Goal: Find contact information: Find contact information

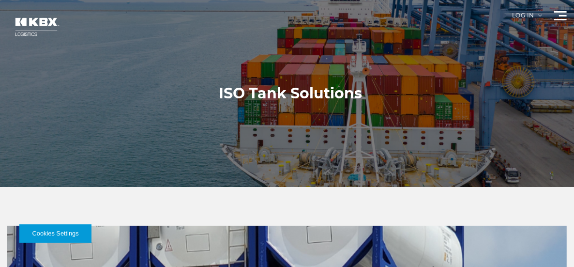
click at [520, 65] on div at bounding box center [290, 93] width 581 height 187
click at [563, 13] on div at bounding box center [560, 15] width 13 height 9
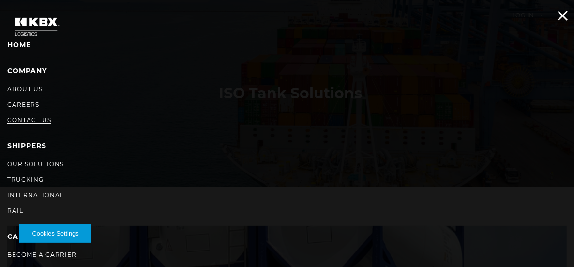
click at [27, 120] on link "Contact Us" at bounding box center [29, 119] width 44 height 7
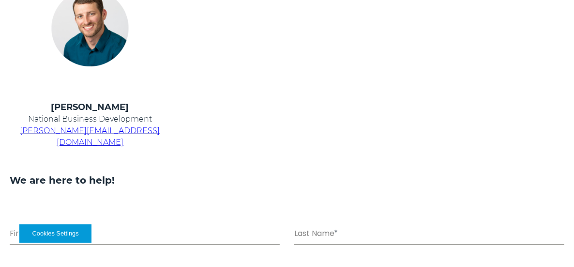
scroll to position [397, 0]
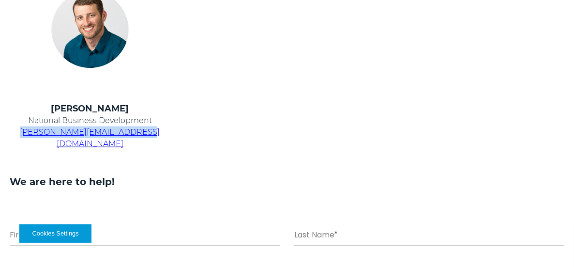
drag, startPoint x: 148, startPoint y: 131, endPoint x: 34, endPoint y: 132, distance: 114.3
click at [34, 132] on p "[PERSON_NAME][EMAIL_ADDRESS][DOMAIN_NAME]" at bounding box center [90, 137] width 161 height 23
copy span "[PERSON_NAME][EMAIL_ADDRESS][DOMAIN_NAME]"
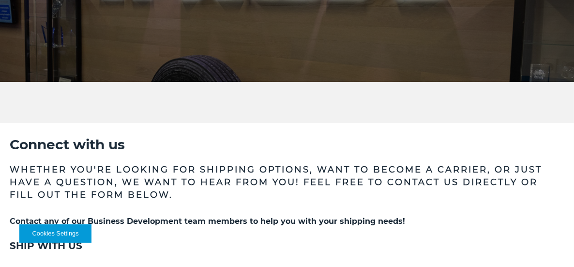
scroll to position [0, 0]
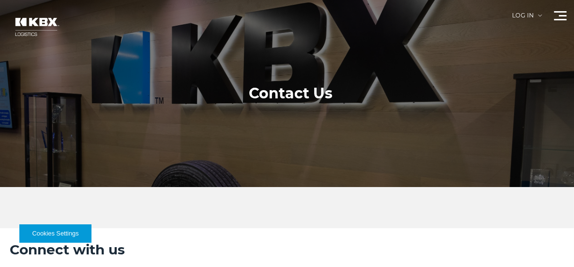
click at [562, 17] on div at bounding box center [560, 15] width 13 height 9
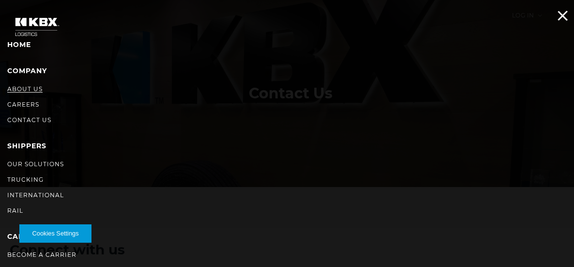
click at [29, 89] on link "About Us" at bounding box center [24, 88] width 35 height 7
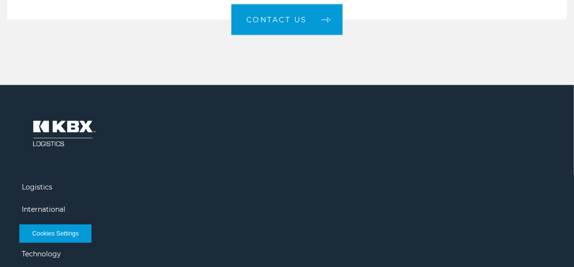
scroll to position [1423, 0]
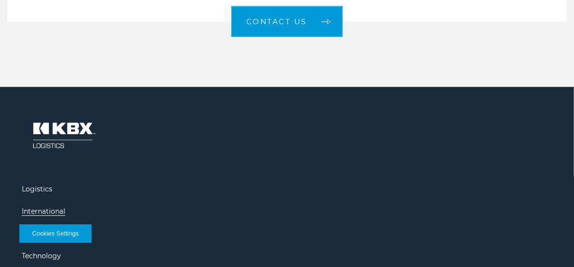
click at [44, 207] on link "International" at bounding box center [44, 211] width 44 height 9
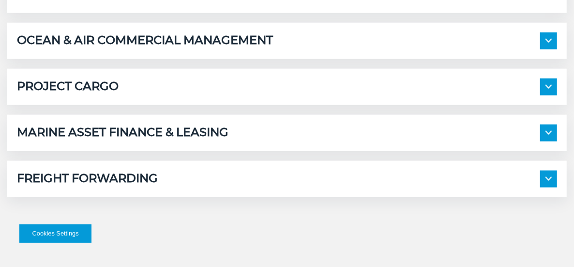
scroll to position [610, 0]
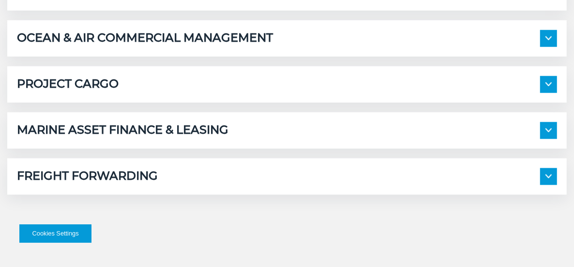
click at [550, 38] on img at bounding box center [549, 38] width 6 height 4
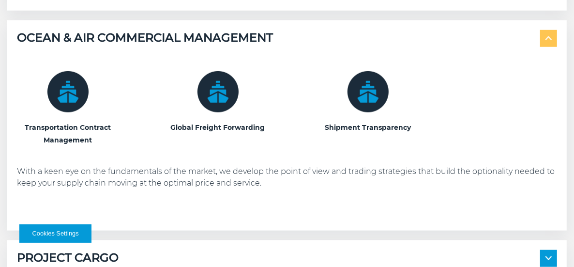
click at [550, 38] on img at bounding box center [549, 38] width 6 height 4
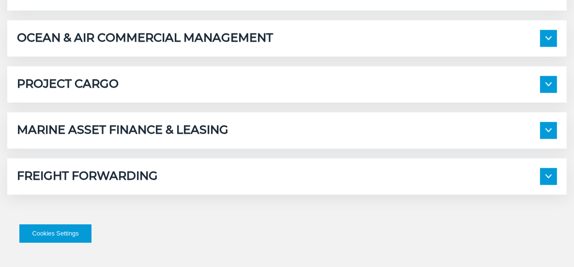
click at [549, 82] on span at bounding box center [548, 84] width 17 height 17
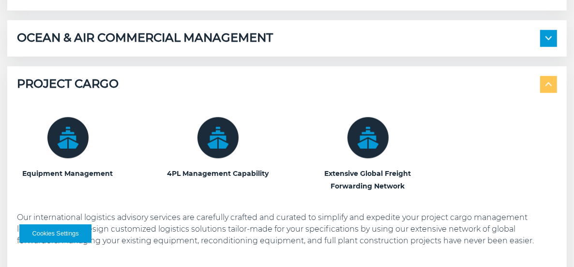
click at [549, 82] on span at bounding box center [548, 84] width 17 height 17
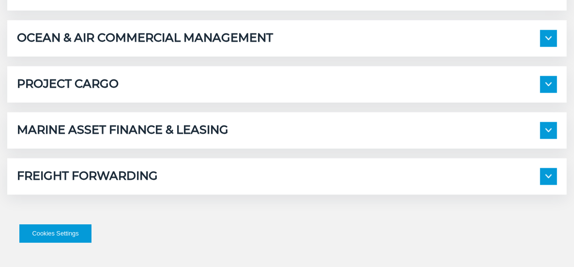
click at [549, 82] on span at bounding box center [548, 84] width 17 height 17
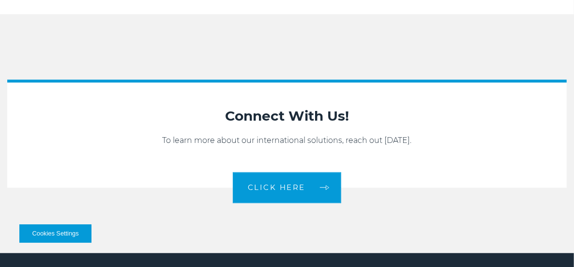
scroll to position [1435, 0]
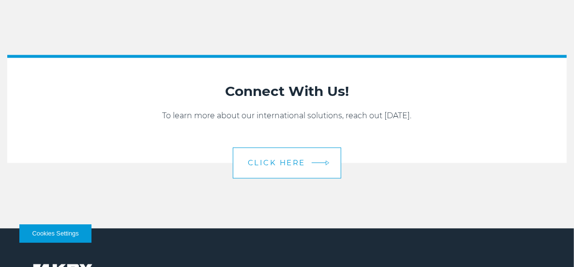
click at [295, 169] on link "CLICK HERE" at bounding box center [287, 162] width 108 height 31
